Goal: Book appointment/travel/reservation

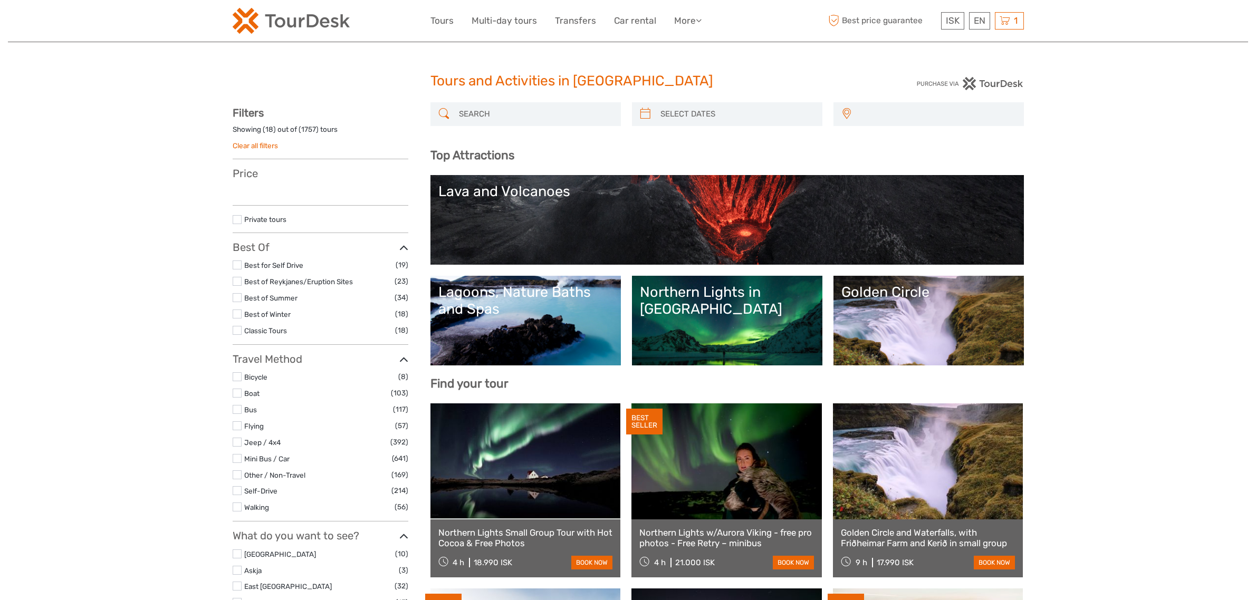
select select
click at [997, 25] on div "1 Items Small group Tour: Snæfellsnes Peninsula and Lava Cave 1x Adult - 13 and…" at bounding box center [1009, 20] width 29 height 17
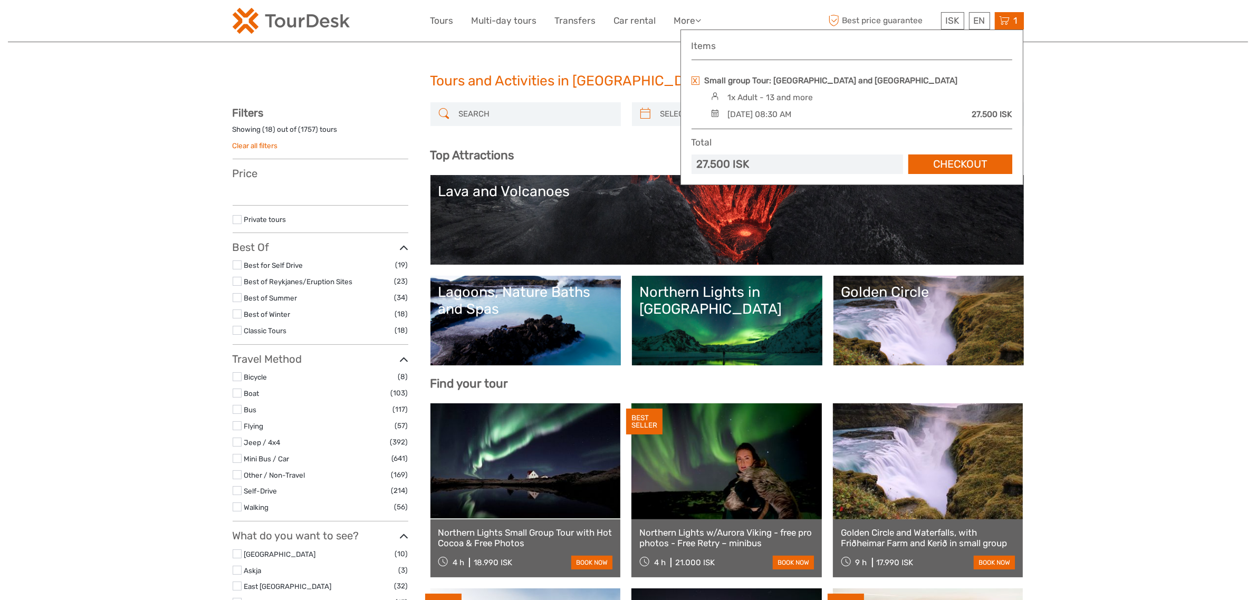
select select
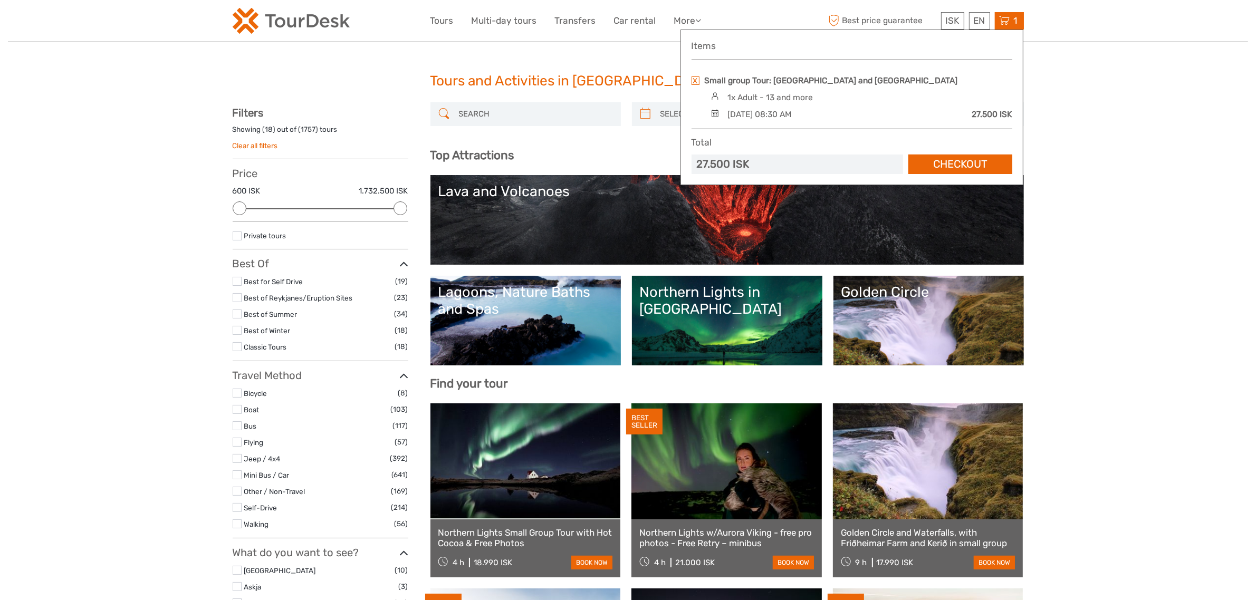
drag, startPoint x: 757, startPoint y: 112, endPoint x: 881, endPoint y: 116, distance: 124.0
click at [881, 116] on div "Sunday, 14 September 2025 - 08:30 AM 27.500 ISK" at bounding box center [860, 115] width 304 height 12
copy div "14 September 2025 - 08:30 AM"
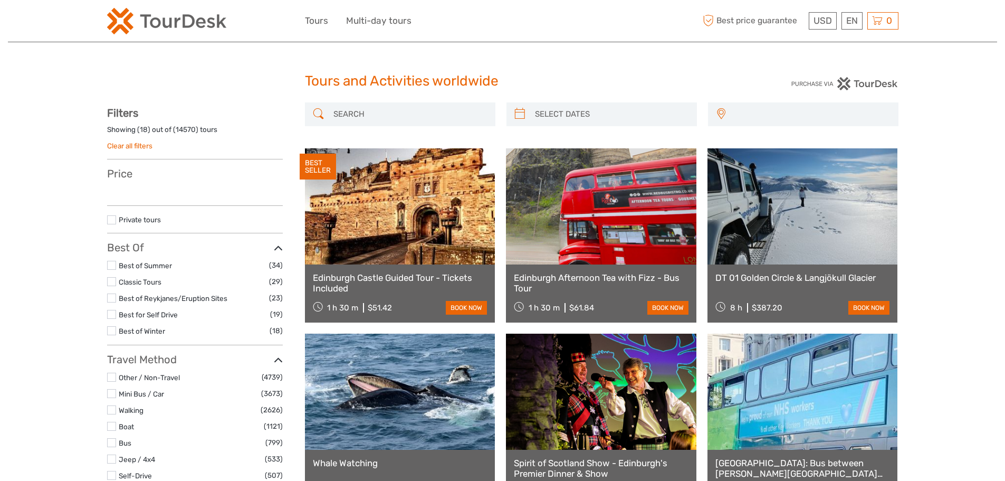
select select
